Goal: Information Seeking & Learning: Check status

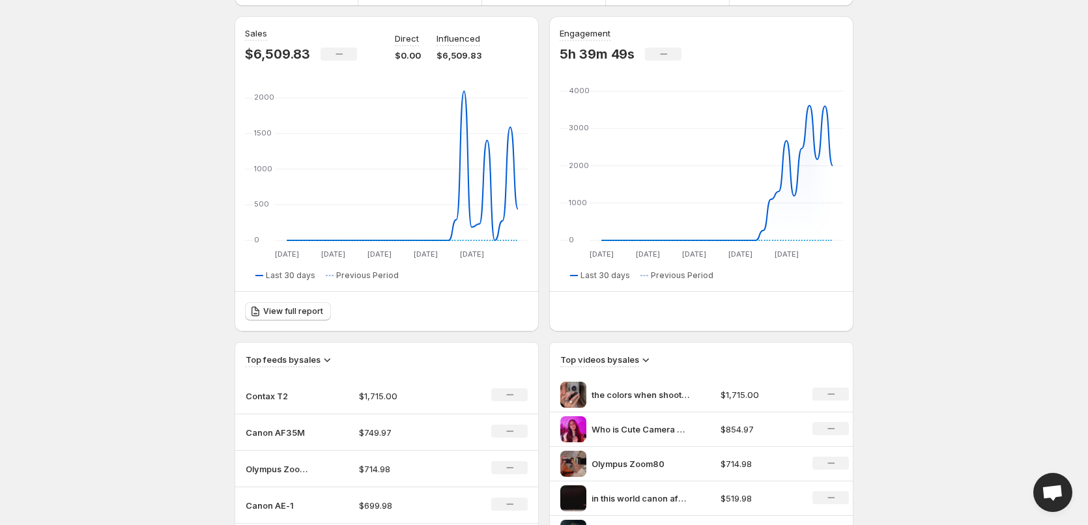
scroll to position [195, 0]
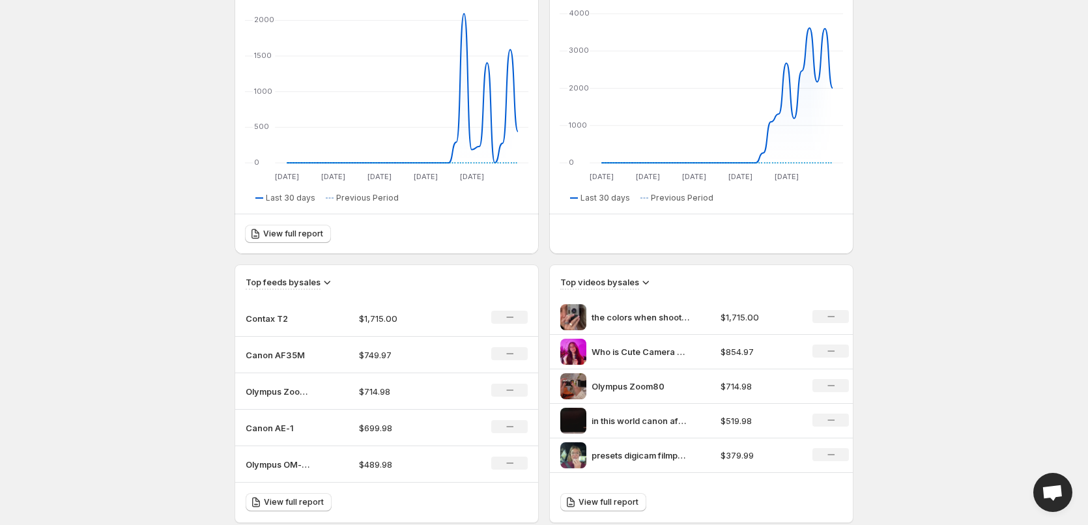
drag, startPoint x: 573, startPoint y: 196, endPoint x: 120, endPoint y: 137, distance: 457.1
click at [115, 137] on body "Home Feeds Videos Subscription Settings Overview. This page is ready Overview C…" at bounding box center [544, 67] width 1088 height 525
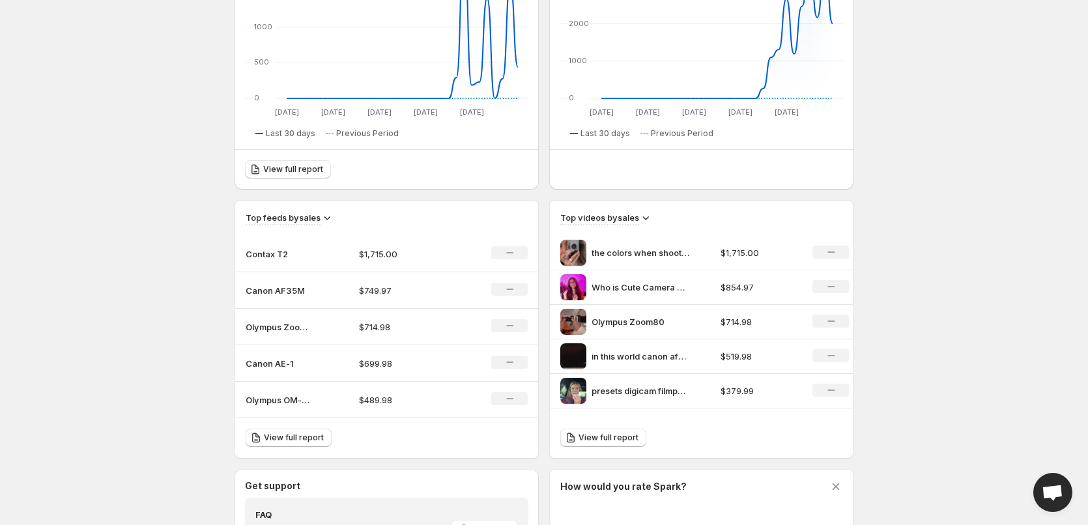
scroll to position [261, 0]
click at [310, 435] on span "View full report" at bounding box center [294, 437] width 60 height 10
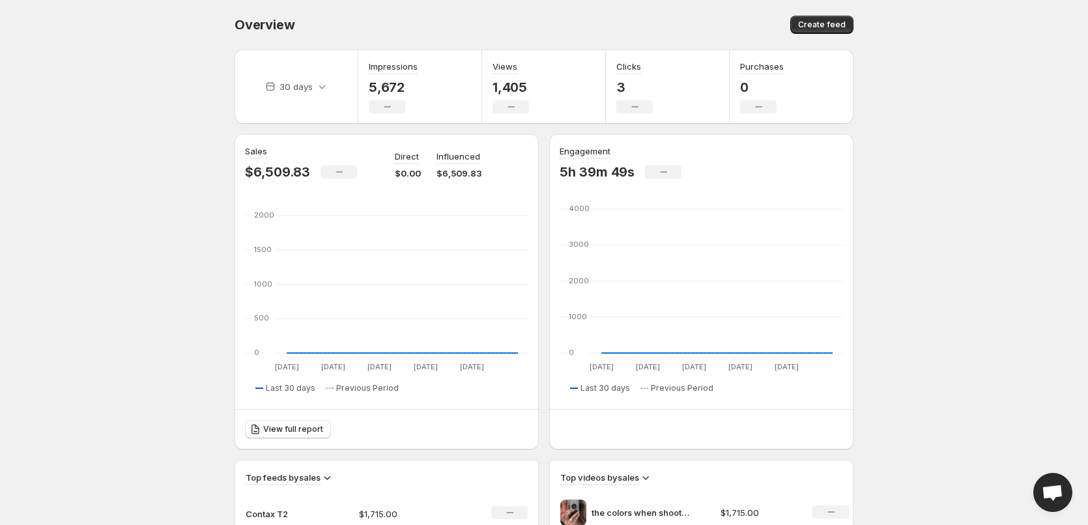
scroll to position [261, 0]
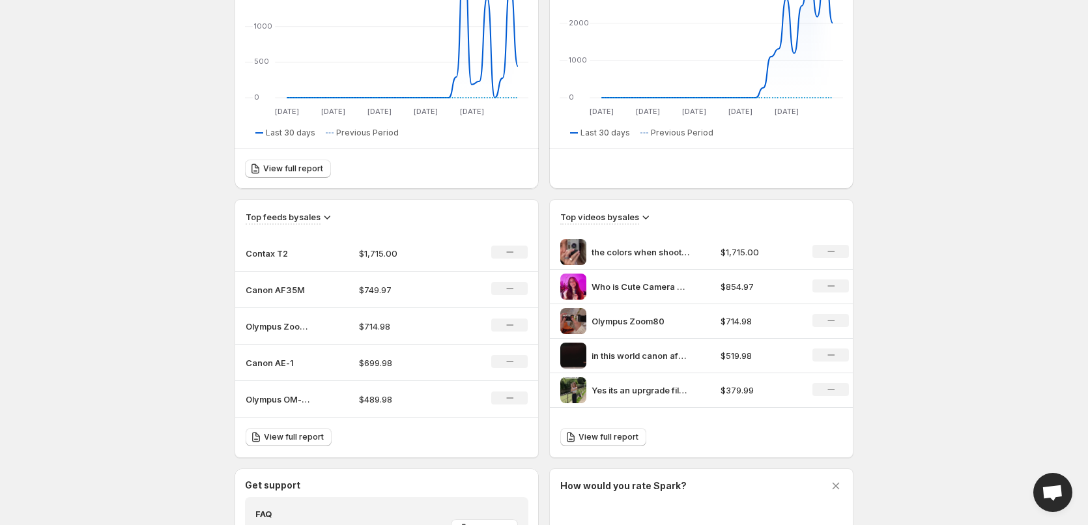
click at [104, 264] on html "Home Feeds Videos Subscription Settings Overview. This page is ready Overview C…" at bounding box center [544, 1] width 1088 height 525
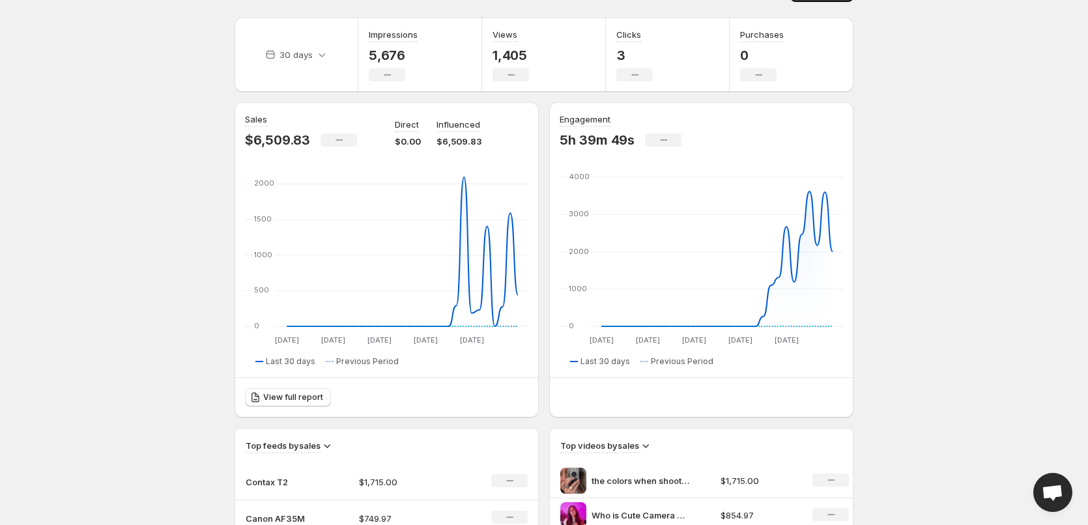
scroll to position [0, 0]
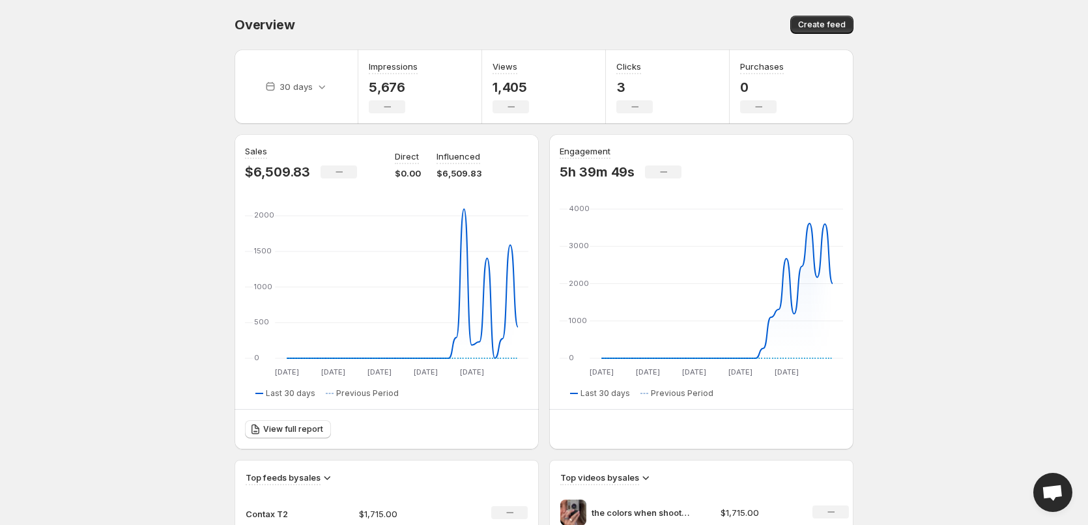
click at [160, 323] on body "Home Feeds Videos Subscription Settings Overview. This page is ready Overview C…" at bounding box center [544, 262] width 1088 height 525
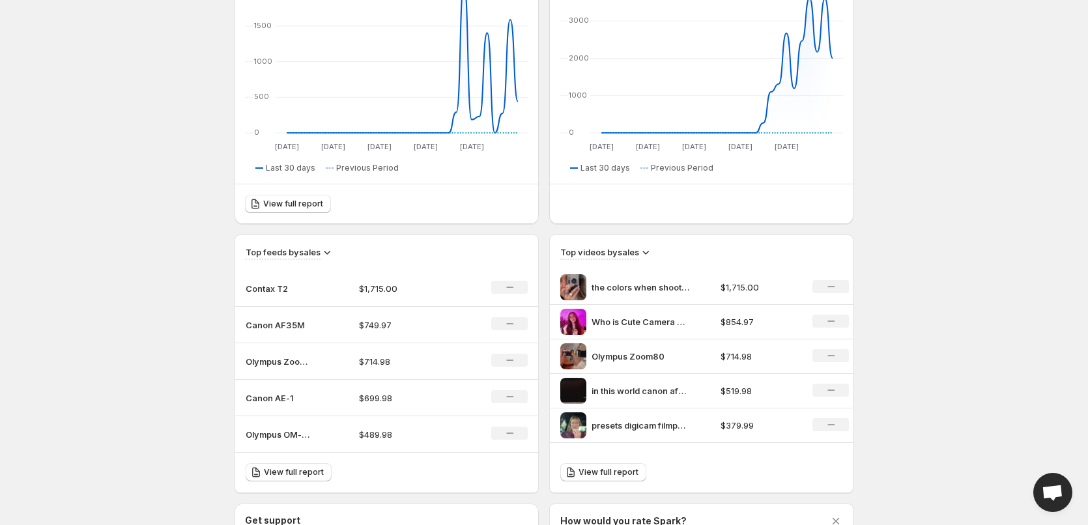
scroll to position [222, 0]
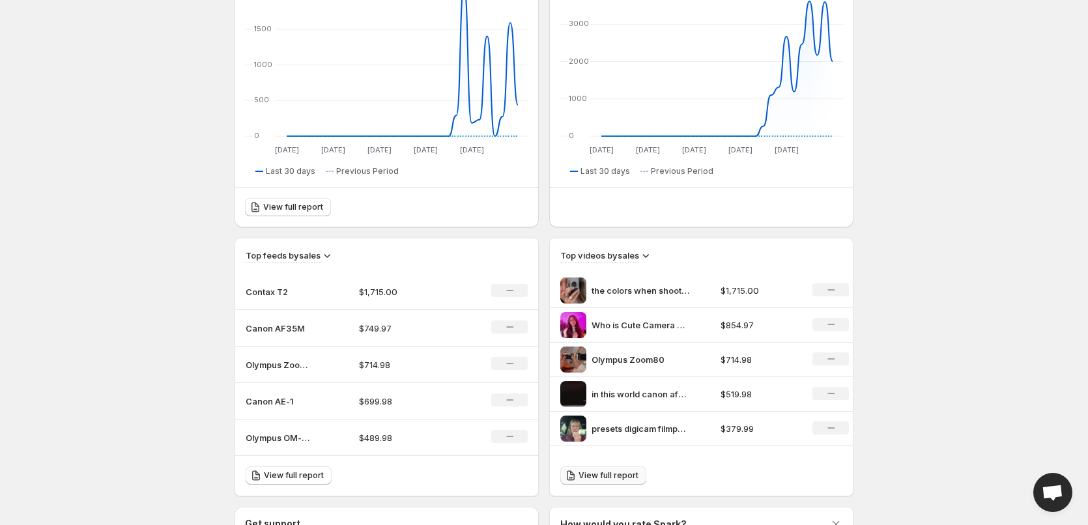
click at [604, 478] on span "View full report" at bounding box center [608, 475] width 60 height 10
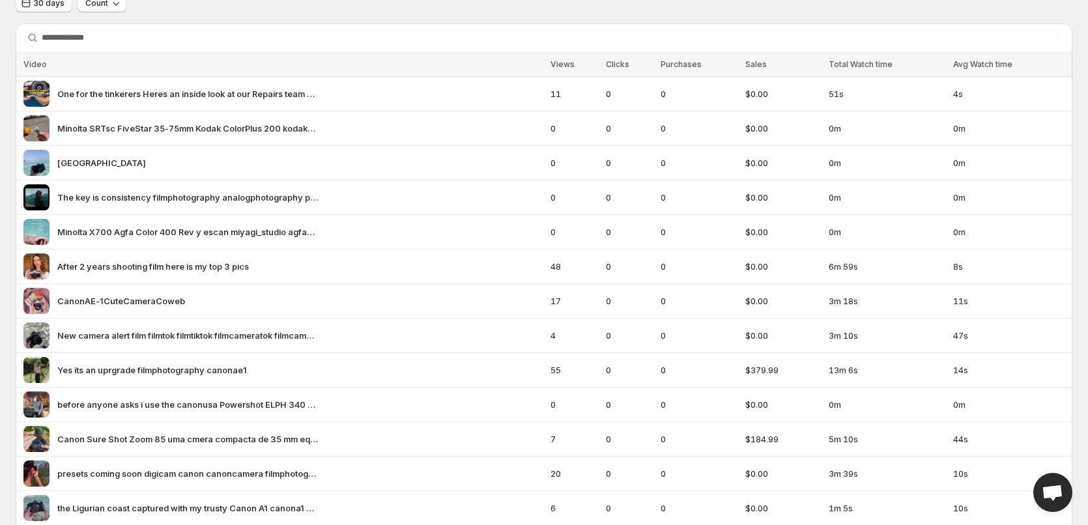
scroll to position [44, 0]
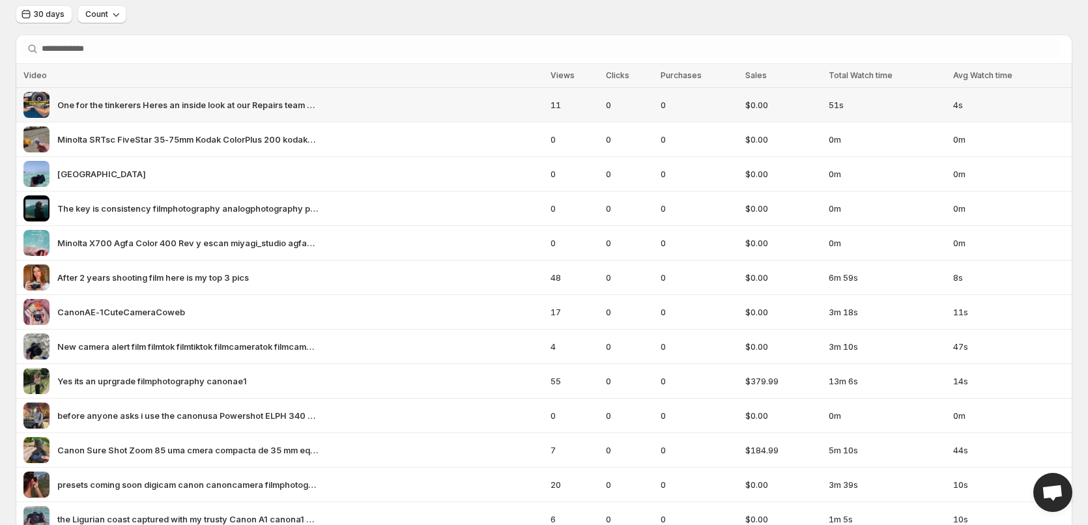
click at [173, 108] on span "One for the tinkerers Heres an inside look at our Repairs team doing what they …" at bounding box center [187, 104] width 261 height 13
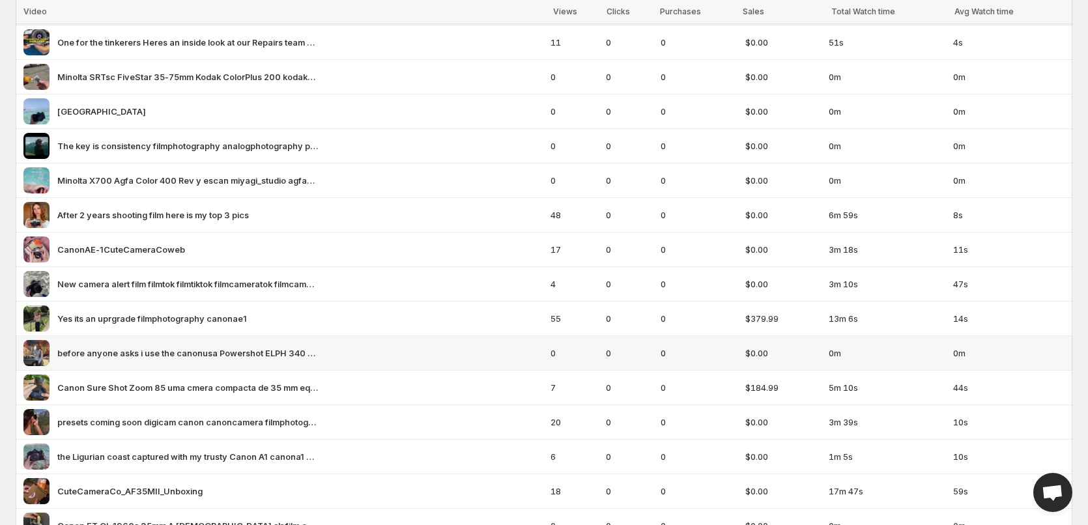
scroll to position [261, 0]
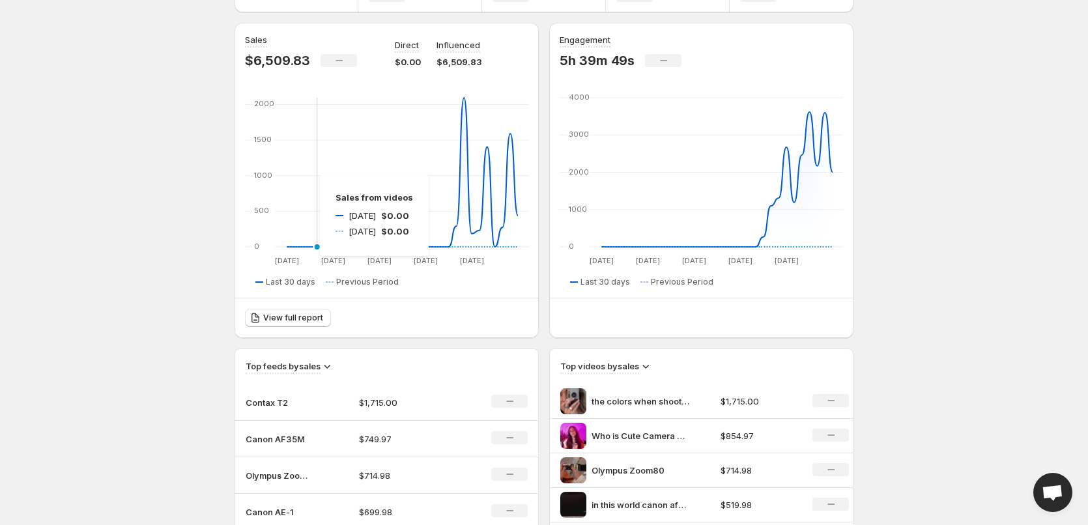
scroll to position [326, 0]
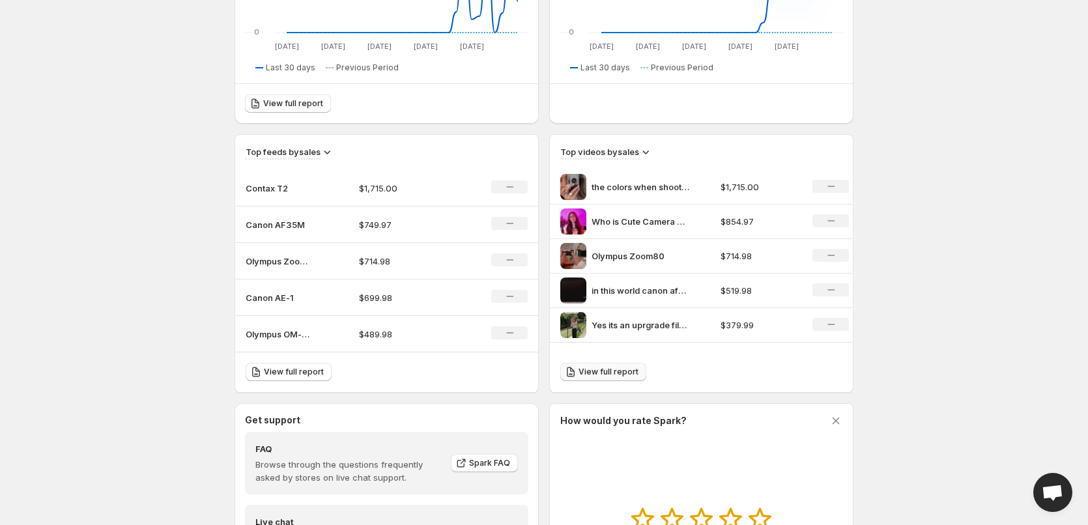
click at [616, 371] on span "View full report" at bounding box center [608, 372] width 60 height 10
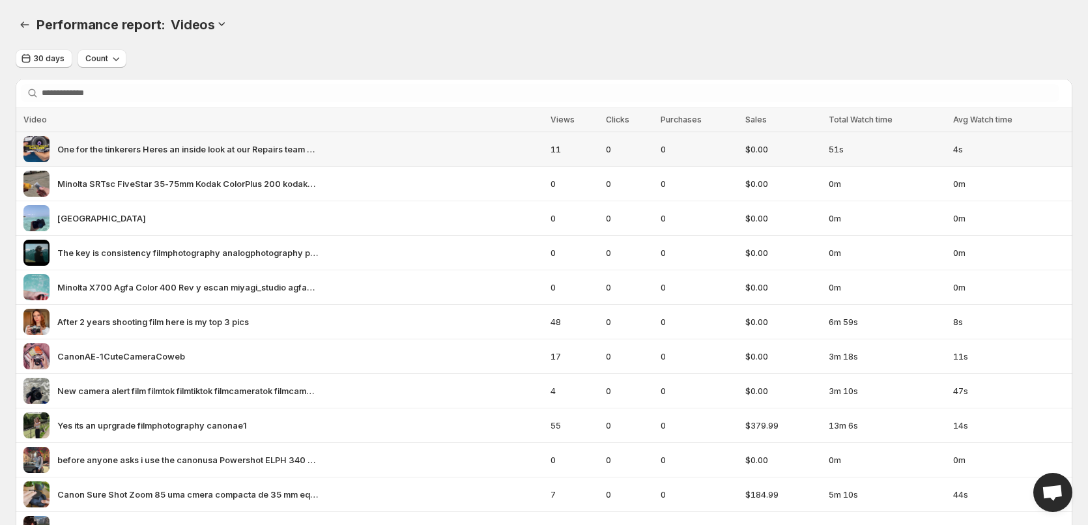
click at [138, 147] on span "One for the tinkerers Heres an inside look at our Repairs team doing what they …" at bounding box center [187, 149] width 261 height 13
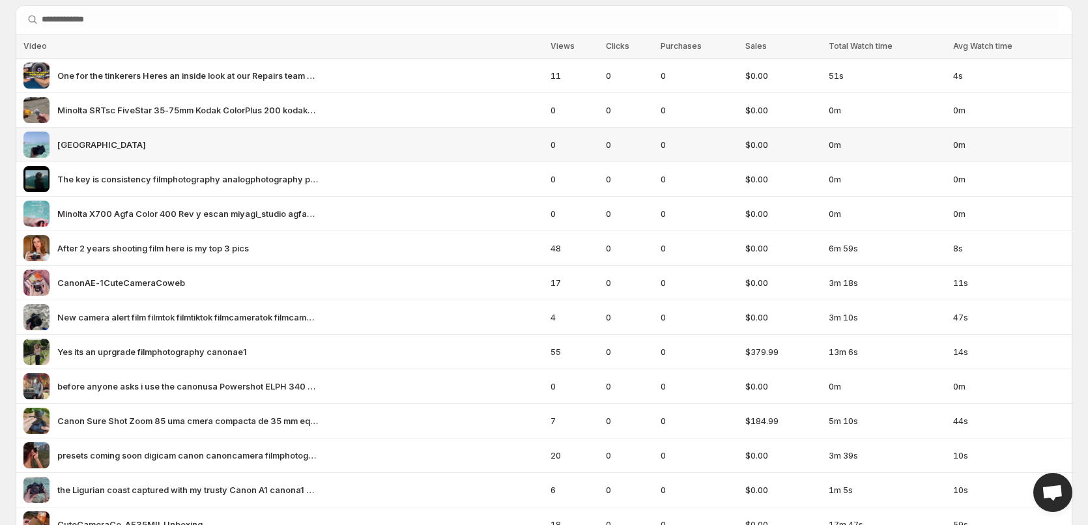
scroll to position [65, 0]
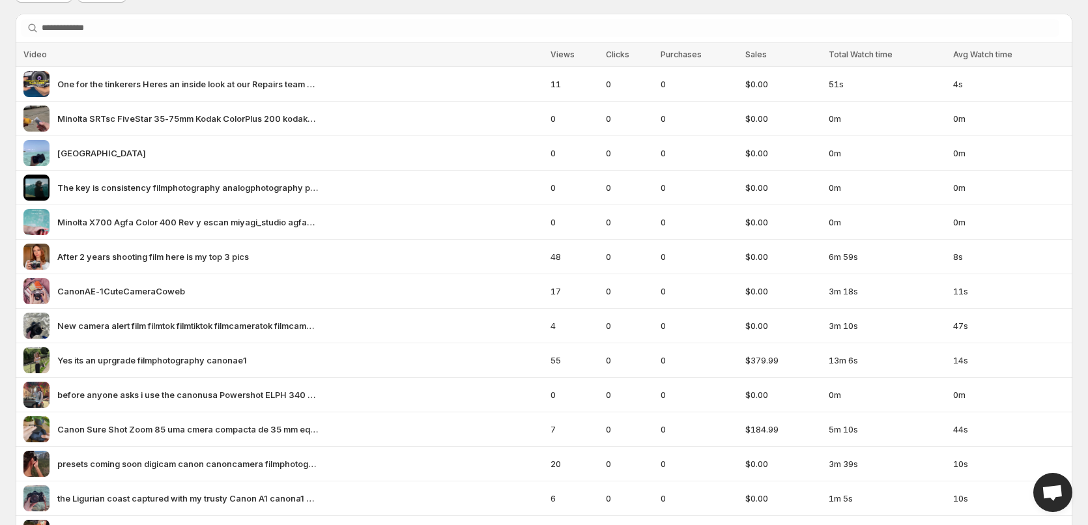
drag, startPoint x: 557, startPoint y: 52, endPoint x: 536, endPoint y: 75, distance: 30.9
click at [557, 52] on span "Views" at bounding box center [562, 55] width 24 height 10
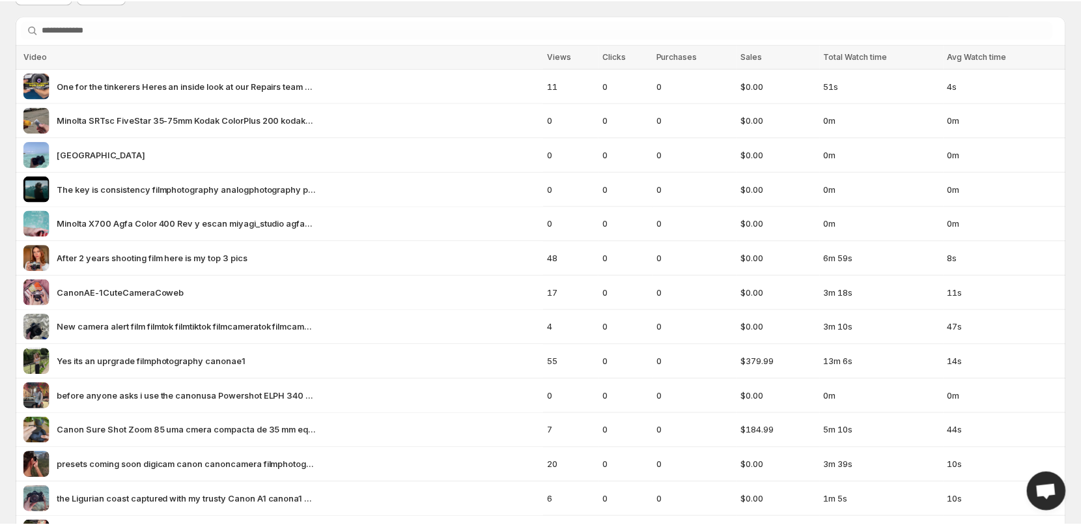
scroll to position [0, 0]
